Goal: Information Seeking & Learning: Find specific fact

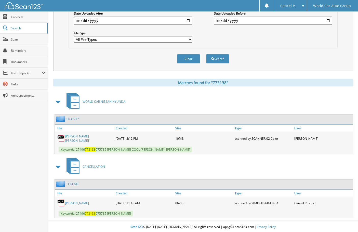
scroll to position [2, 0]
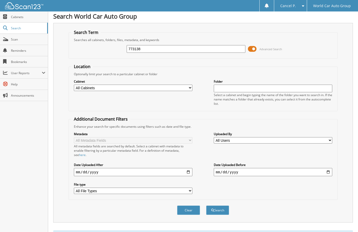
drag, startPoint x: 164, startPoint y: 50, endPoint x: 104, endPoint y: 50, distance: 60.1
click at [105, 50] on div "773138 Advanced Search" at bounding box center [202, 49] width 263 height 14
type input "018105"
click at [206, 205] on button "Search" at bounding box center [217, 209] width 23 height 9
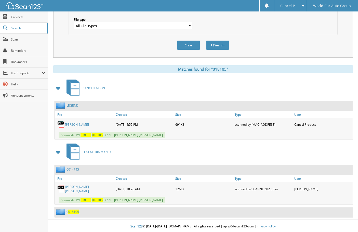
click at [80, 124] on link "[PERSON_NAME]" at bounding box center [77, 124] width 24 height 4
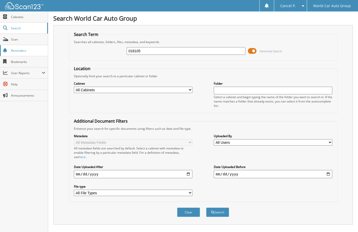
drag, startPoint x: 164, startPoint y: 52, endPoint x: 44, endPoint y: 46, distance: 119.3
click at [48, 46] on body "Cancel P. Settings Logout World Car Auto Group Close Cabinets Search" at bounding box center [179, 199] width 358 height 399
type input "529303"
click at [206, 207] on button "Search" at bounding box center [217, 211] width 23 height 9
drag, startPoint x: 145, startPoint y: 50, endPoint x: 125, endPoint y: 54, distance: 20.5
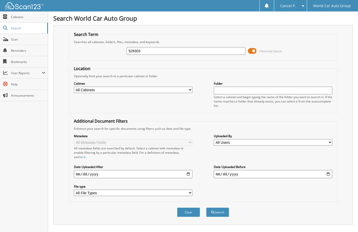
click at [126, 54] on div "529303 Advanced Search" at bounding box center [202, 51] width 263 height 14
type input "539437"
click at [206, 207] on button "Search" at bounding box center [217, 211] width 23 height 9
drag, startPoint x: 114, startPoint y: 47, endPoint x: 100, endPoint y: 46, distance: 14.6
click at [101, 46] on div "539437 Advanced Search" at bounding box center [202, 51] width 263 height 14
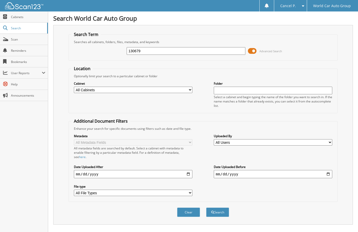
type input "130679"
click at [206, 207] on button "Search" at bounding box center [217, 211] width 23 height 9
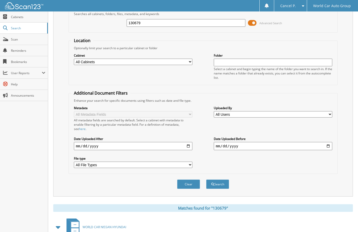
scroll to position [25, 0]
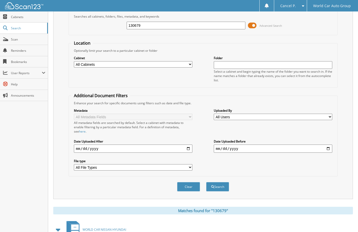
drag, startPoint x: 155, startPoint y: 24, endPoint x: 98, endPoint y: 29, distance: 57.8
click at [98, 28] on div "130679 Advanced Search" at bounding box center [202, 26] width 263 height 14
type input "671423"
click at [206, 182] on button "Search" at bounding box center [217, 186] width 23 height 9
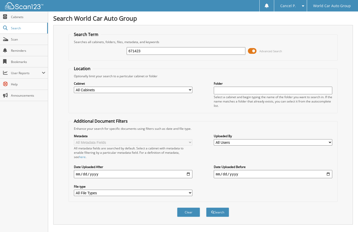
drag, startPoint x: 179, startPoint y: 50, endPoint x: 66, endPoint y: 60, distance: 113.0
click at [67, 60] on div "Search Term Searches all cabinets, folders, files, metadata, and keywords 67142…" at bounding box center [203, 124] width 300 height 199
type input "816165"
click at [206, 207] on button "Search" at bounding box center [217, 211] width 23 height 9
drag, startPoint x: 151, startPoint y: 48, endPoint x: 109, endPoint y: 53, distance: 42.1
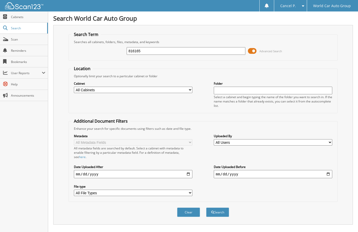
click at [109, 52] on div "816165 Advanced Search" at bounding box center [202, 51] width 263 height 14
type input "302226"
click at [206, 207] on button "Search" at bounding box center [217, 211] width 23 height 9
drag, startPoint x: 145, startPoint y: 51, endPoint x: 59, endPoint y: 52, distance: 85.3
click at [60, 51] on div "Search Term Searches all cabinets, folders, files, metadata, and keywords 30222…" at bounding box center [203, 124] width 300 height 199
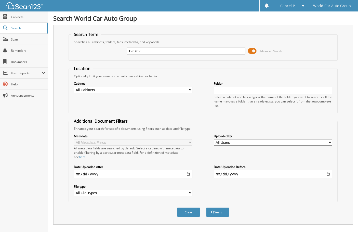
type input "123782"
click at [206, 207] on button "Search" at bounding box center [217, 211] width 23 height 9
drag, startPoint x: 173, startPoint y: 52, endPoint x: 112, endPoint y: 49, distance: 61.5
click at [112, 49] on div "123782 Advanced Search" at bounding box center [202, 51] width 263 height 14
type input "123782"
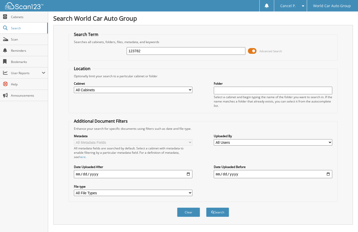
click at [206, 207] on button "Search" at bounding box center [217, 211] width 23 height 9
drag, startPoint x: 171, startPoint y: 53, endPoint x: 113, endPoint y: 50, distance: 58.4
click at [114, 50] on div "123782 Advanced Search" at bounding box center [202, 51] width 263 height 14
type input "431601"
click at [206, 207] on button "Search" at bounding box center [217, 211] width 23 height 9
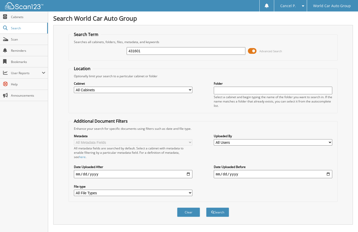
drag, startPoint x: 151, startPoint y: 53, endPoint x: 81, endPoint y: 48, distance: 69.8
click at [81, 48] on div "431601 Advanced Search" at bounding box center [202, 51] width 263 height 14
type input "431601"
click at [206, 207] on button "Search" at bounding box center [217, 211] width 23 height 9
drag, startPoint x: 174, startPoint y: 49, endPoint x: 95, endPoint y: 50, distance: 78.5
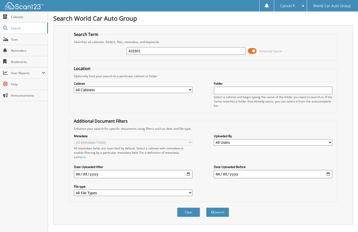
click at [96, 50] on div "431601 Advanced Search" at bounding box center [202, 51] width 263 height 14
type input "682658"
click at [206, 207] on button "Search" at bounding box center [217, 211] width 23 height 9
drag, startPoint x: 184, startPoint y: 46, endPoint x: 178, endPoint y: 49, distance: 7.0
click at [178, 49] on div "682658 Advanced Search" at bounding box center [202, 51] width 263 height 14
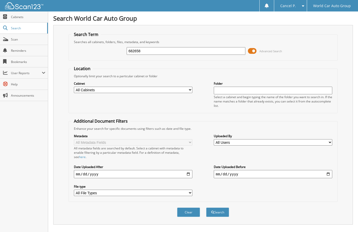
drag, startPoint x: 174, startPoint y: 49, endPoint x: 83, endPoint y: 40, distance: 91.4
click at [83, 40] on fieldset "Search Term Searches all cabinets, folders, files, metadata, and keywords 68265…" at bounding box center [203, 46] width 269 height 29
type input "445378"
click at [206, 207] on button "Search" at bounding box center [217, 211] width 23 height 9
drag, startPoint x: 128, startPoint y: 49, endPoint x: 110, endPoint y: 46, distance: 18.3
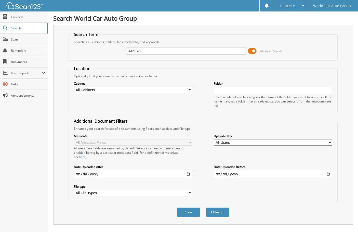
click at [110, 46] on div "445378 Advanced Search" at bounding box center [202, 51] width 263 height 14
type input "445378"
click at [206, 207] on button "Search" at bounding box center [217, 211] width 23 height 9
drag, startPoint x: 156, startPoint y: 52, endPoint x: 108, endPoint y: 53, distance: 48.2
click at [109, 53] on div "445378 Advanced Search" at bounding box center [202, 51] width 263 height 14
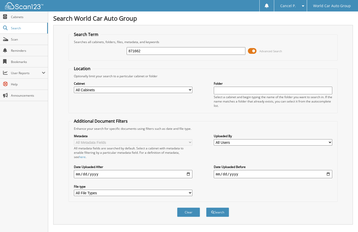
type input "871662"
click at [206, 207] on button "Search" at bounding box center [217, 211] width 23 height 9
drag, startPoint x: 154, startPoint y: 54, endPoint x: 99, endPoint y: 57, distance: 54.6
click at [100, 57] on div "871662 Advanced Search" at bounding box center [202, 51] width 263 height 14
type input "871662"
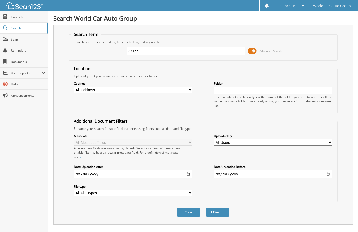
click at [206, 207] on button "Search" at bounding box center [217, 211] width 23 height 9
drag, startPoint x: 163, startPoint y: 52, endPoint x: 116, endPoint y: 47, distance: 46.4
click at [117, 47] on div "871662 Advanced Search" at bounding box center [202, 51] width 263 height 14
type input "575543"
click at [206, 207] on button "Search" at bounding box center [217, 211] width 23 height 9
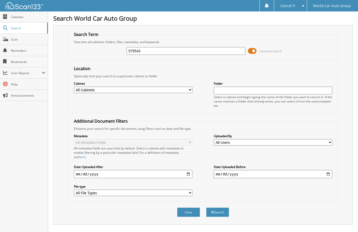
drag, startPoint x: 167, startPoint y: 45, endPoint x: 156, endPoint y: 49, distance: 11.7
click at [156, 49] on div "575543 Advanced Search" at bounding box center [202, 51] width 263 height 14
drag, startPoint x: 156, startPoint y: 49, endPoint x: 91, endPoint y: 54, distance: 64.4
click at [91, 55] on div "575543 Advanced Search" at bounding box center [202, 51] width 263 height 14
type input "071825"
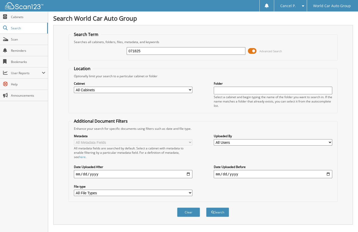
click at [206, 207] on button "Search" at bounding box center [217, 211] width 23 height 9
drag, startPoint x: 154, startPoint y: 52, endPoint x: 88, endPoint y: 56, distance: 66.4
click at [88, 56] on div "071825 Advanced Search" at bounding box center [202, 51] width 263 height 14
type input "243015"
click at [206, 207] on button "Search" at bounding box center [217, 211] width 23 height 9
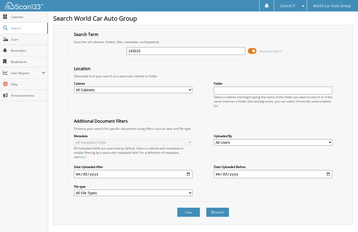
drag, startPoint x: 167, startPoint y: 49, endPoint x: 89, endPoint y: 56, distance: 77.9
click at [90, 56] on div "243015 Advanced Search" at bounding box center [202, 51] width 263 height 14
type input "115102"
click at [206, 207] on button "Search" at bounding box center [217, 211] width 23 height 9
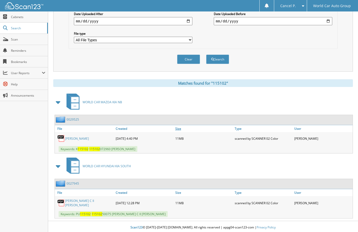
scroll to position [154, 0]
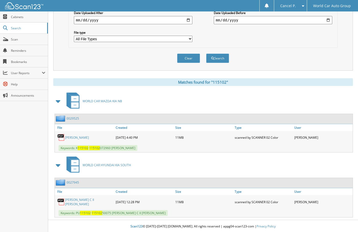
drag, startPoint x: 112, startPoint y: 149, endPoint x: 140, endPoint y: 147, distance: 27.5
click at [137, 147] on span "Keywords: K 115102 115102 072960 [PERSON_NAME]" at bounding box center [98, 148] width 79 height 6
copy span "[PERSON_NAME]"
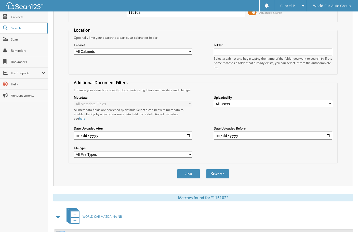
scroll to position [0, 0]
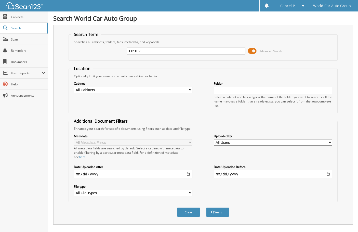
drag, startPoint x: 156, startPoint y: 55, endPoint x: 99, endPoint y: 49, distance: 57.1
click at [98, 49] on div "115102 Advanced Search" at bounding box center [202, 51] width 263 height 14
type input "081825"
click at [206, 207] on button "Search" at bounding box center [217, 211] width 23 height 9
drag, startPoint x: 141, startPoint y: 48, endPoint x: 87, endPoint y: 54, distance: 54.1
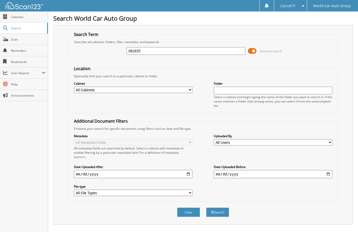
click at [88, 54] on div "081825 Advanced Search" at bounding box center [202, 51] width 263 height 14
type input "116316"
click at [206, 207] on button "Search" at bounding box center [217, 211] width 23 height 9
drag, startPoint x: 177, startPoint y: 47, endPoint x: 111, endPoint y: 57, distance: 65.9
click at [112, 57] on div "116316 Advanced Search" at bounding box center [202, 51] width 263 height 14
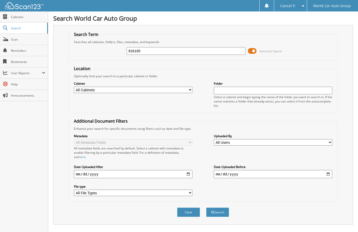
type input "816165"
click at [206, 207] on button "Search" at bounding box center [217, 211] width 23 height 9
drag, startPoint x: 173, startPoint y: 47, endPoint x: 122, endPoint y: 55, distance: 51.9
click at [116, 57] on div "816165 Advanced Search" at bounding box center [202, 51] width 263 height 14
drag, startPoint x: 148, startPoint y: 50, endPoint x: 105, endPoint y: 54, distance: 42.9
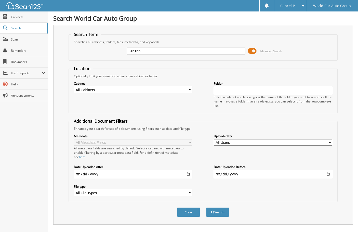
click at [109, 54] on div "816165 Advanced Search" at bounding box center [202, 51] width 263 height 14
click at [149, 53] on input "816165" at bounding box center [186, 51] width 118 height 8
type input "438634"
click at [206, 207] on button "Search" at bounding box center [217, 211] width 23 height 9
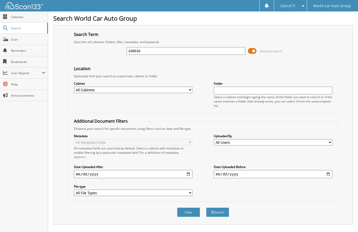
drag, startPoint x: 148, startPoint y: 50, endPoint x: 78, endPoint y: 56, distance: 70.6
click at [84, 56] on div "438634 Advanced Search" at bounding box center [202, 51] width 263 height 14
type input "368442"
click at [206, 207] on button "Search" at bounding box center [217, 211] width 23 height 9
drag, startPoint x: 116, startPoint y: 52, endPoint x: 85, endPoint y: 57, distance: 31.7
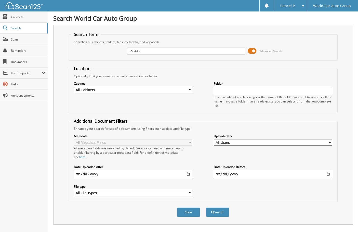
click at [88, 54] on div "368442 Advanced Search" at bounding box center [202, 51] width 263 height 14
type input "642736"
click at [206, 207] on button "Search" at bounding box center [217, 211] width 23 height 9
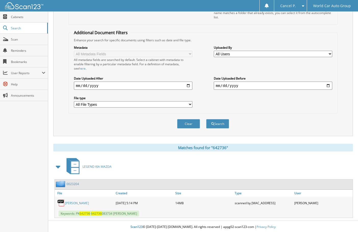
scroll to position [90, 0]
